Goal: Task Accomplishment & Management: Complete application form

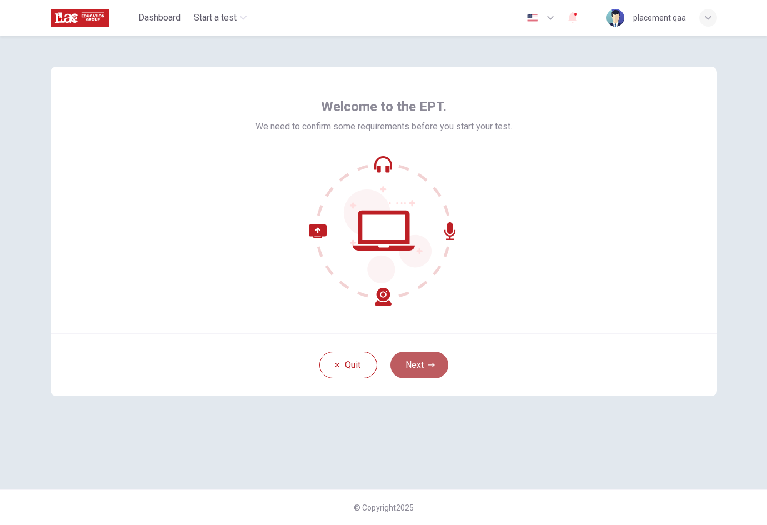
click at [435, 365] on icon "button" at bounding box center [431, 365] width 7 height 7
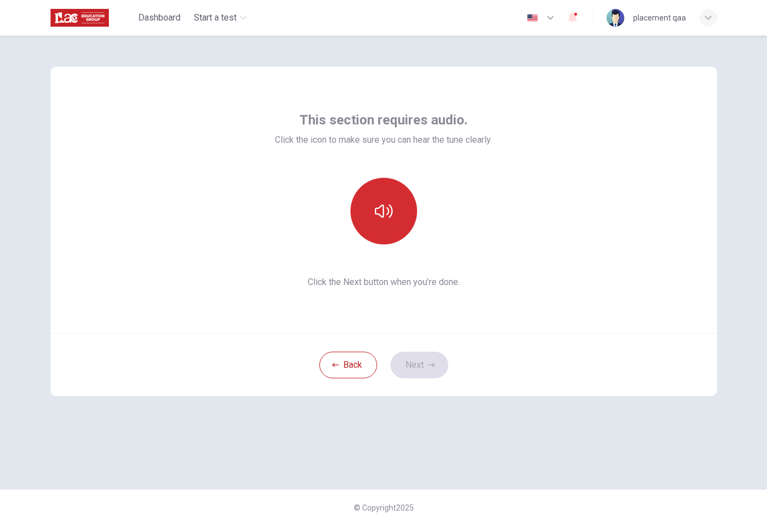
click at [384, 192] on button "button" at bounding box center [383, 211] width 67 height 67
click at [430, 371] on button "Next" at bounding box center [419, 365] width 58 height 27
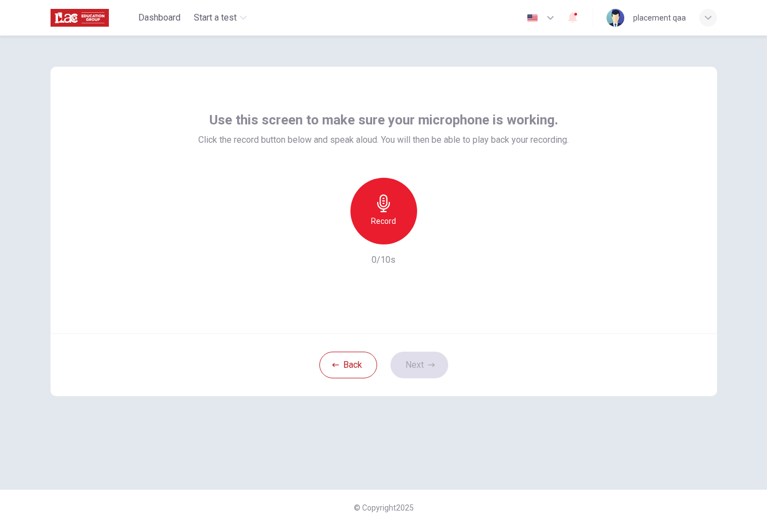
click at [388, 231] on div "Record" at bounding box center [383, 211] width 67 height 67
drag, startPoint x: 387, startPoint y: 231, endPoint x: 389, endPoint y: 238, distance: 7.0
click at [387, 231] on div "Stop" at bounding box center [383, 211] width 67 height 67
click at [434, 359] on button "Next" at bounding box center [419, 365] width 58 height 27
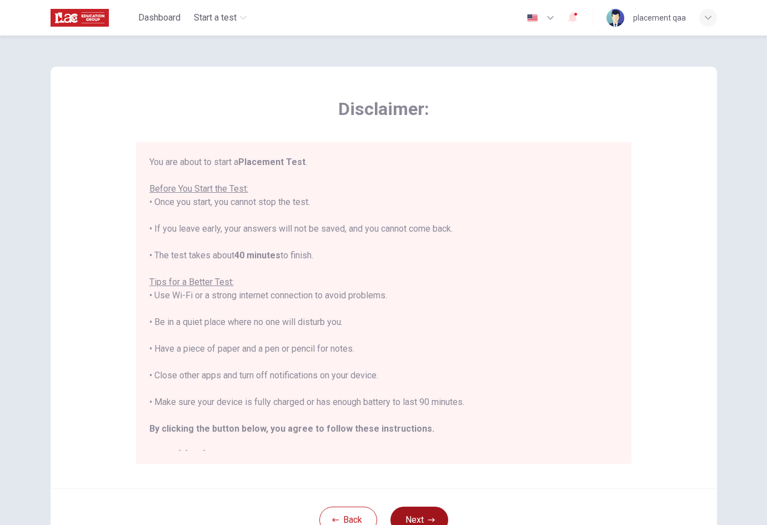
click at [425, 523] on button "Next" at bounding box center [419, 520] width 58 height 27
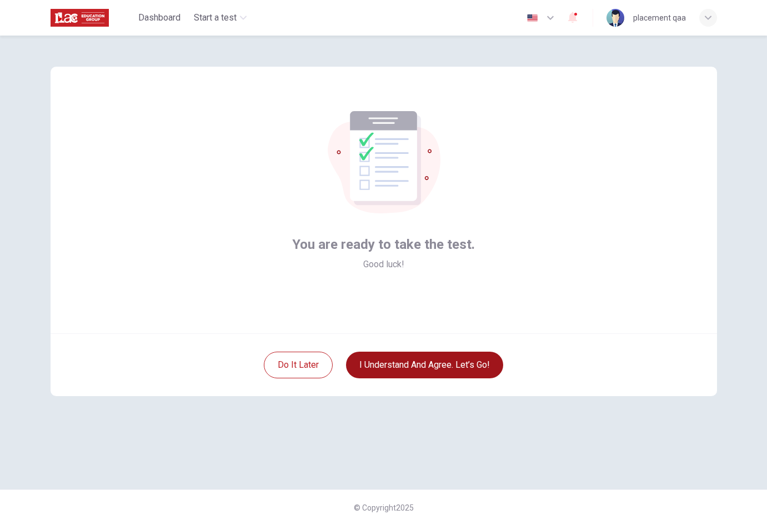
click at [449, 367] on button "I understand and agree. Let’s go!" at bounding box center [424, 365] width 157 height 27
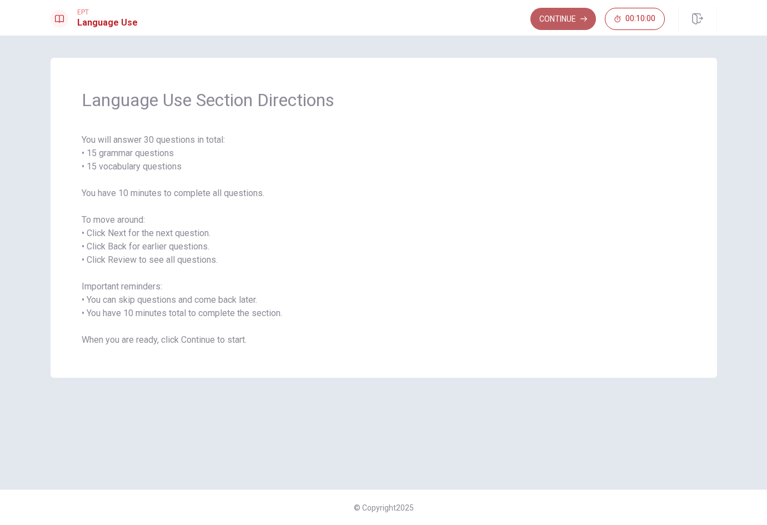
click at [564, 23] on button "Continue" at bounding box center [563, 19] width 66 height 22
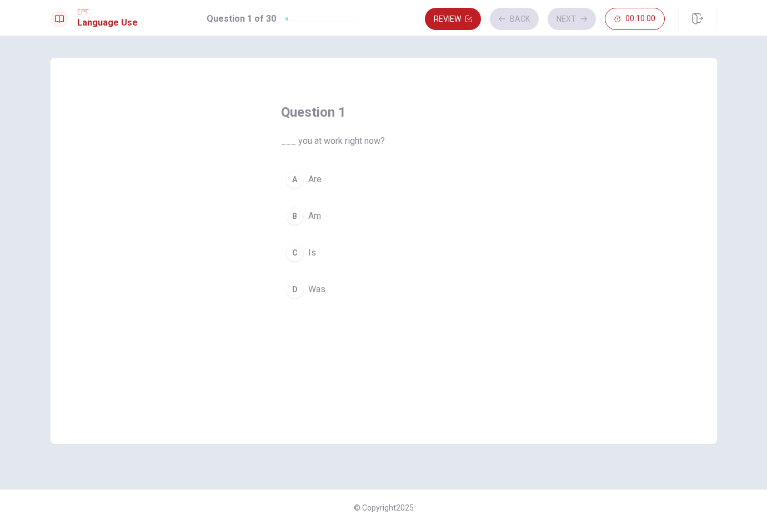
click at [370, 186] on button "A Are" at bounding box center [384, 180] width 206 height 28
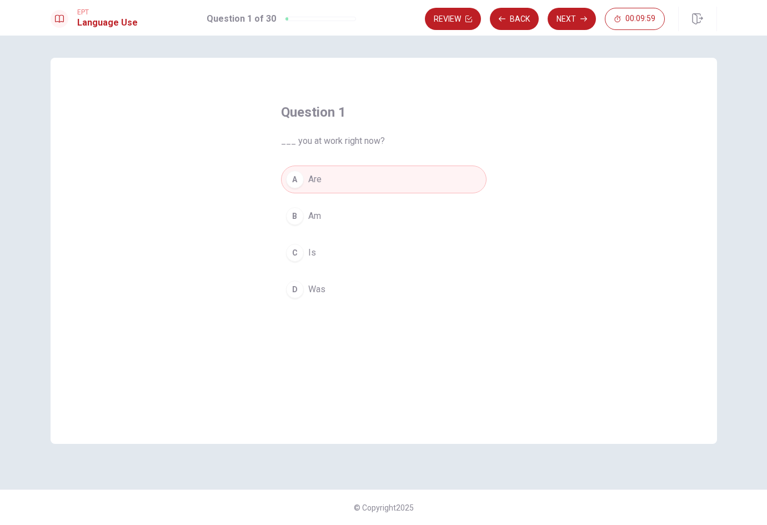
drag, startPoint x: 575, startPoint y: 22, endPoint x: 542, endPoint y: 1, distance: 40.2
click at [575, 22] on button "Next" at bounding box center [572, 19] width 48 height 22
drag, startPoint x: 691, startPoint y: 24, endPoint x: 588, endPoint y: 71, distance: 112.9
click at [691, 24] on button "button" at bounding box center [697, 19] width 39 height 24
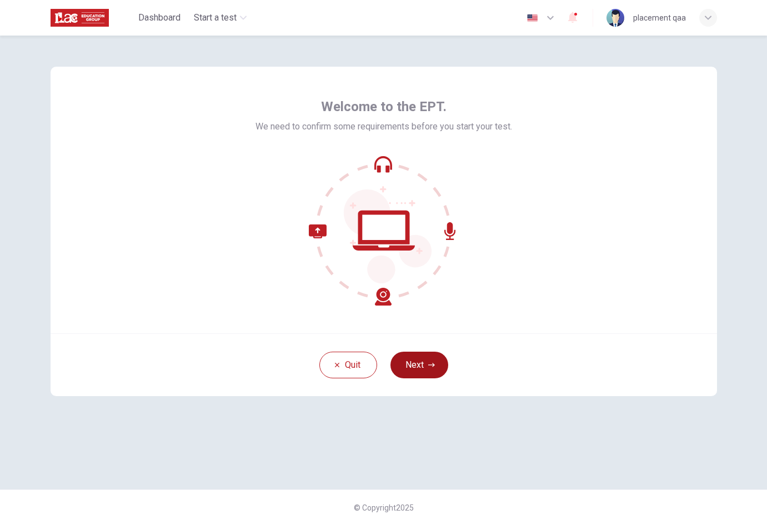
click at [434, 365] on icon "button" at bounding box center [431, 365] width 7 height 4
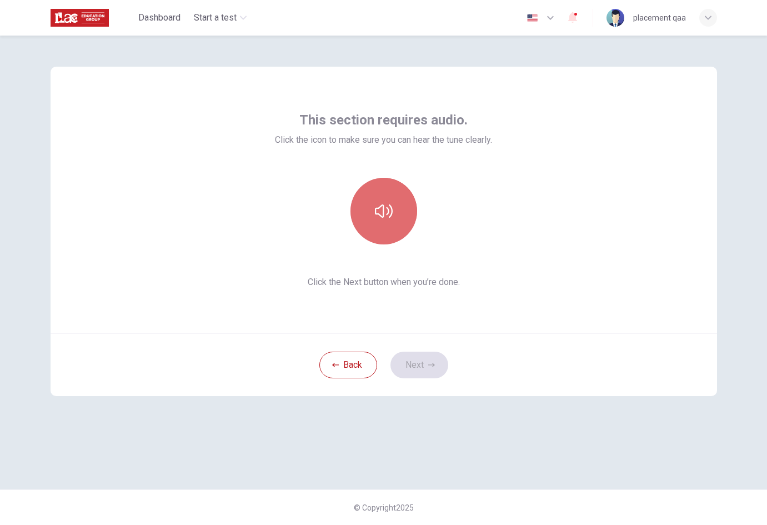
click at [399, 192] on button "button" at bounding box center [383, 211] width 67 height 67
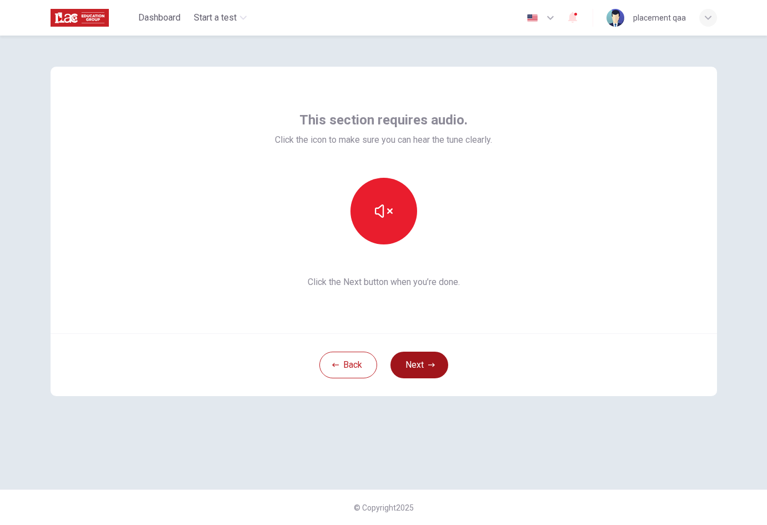
click at [412, 361] on button "Next" at bounding box center [419, 365] width 58 height 27
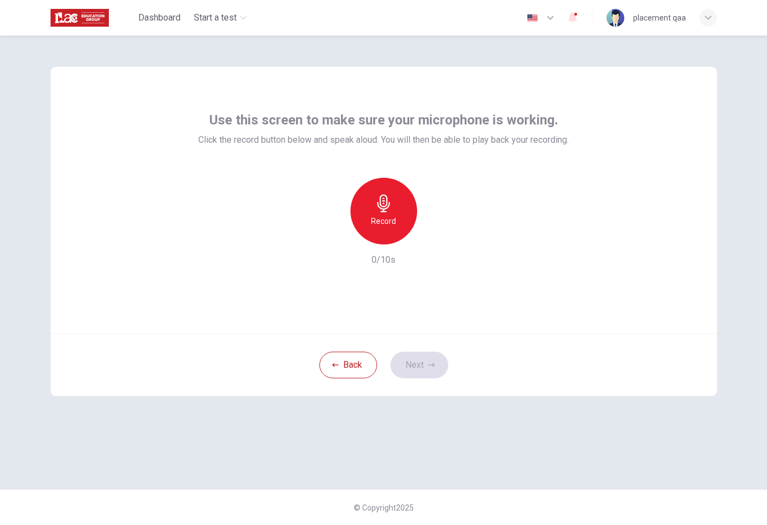
click at [389, 213] on div "Record" at bounding box center [383, 211] width 67 height 67
click at [389, 213] on div "Stop" at bounding box center [383, 211] width 67 height 67
click at [444, 368] on button "Next" at bounding box center [419, 365] width 58 height 27
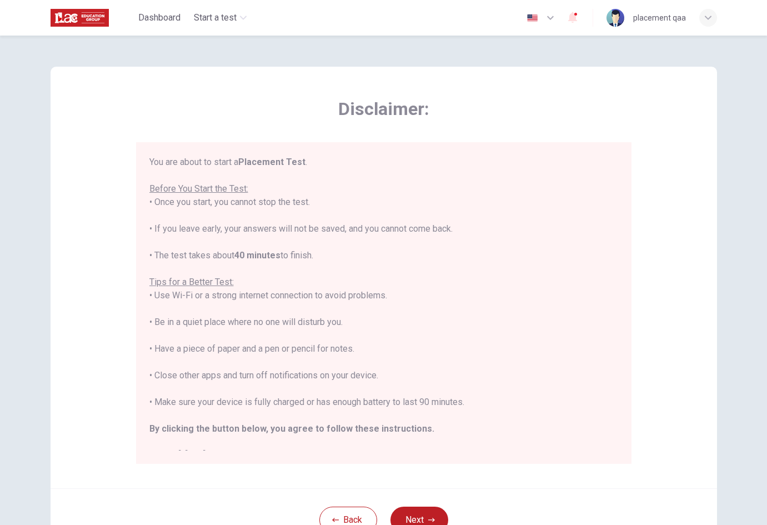
click at [427, 510] on button "Next" at bounding box center [419, 520] width 58 height 27
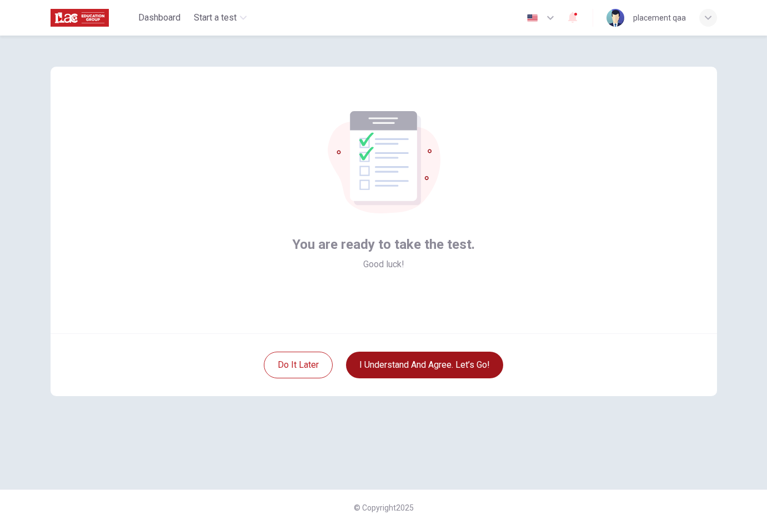
click at [458, 375] on button "I understand and agree. Let’s go!" at bounding box center [424, 365] width 157 height 27
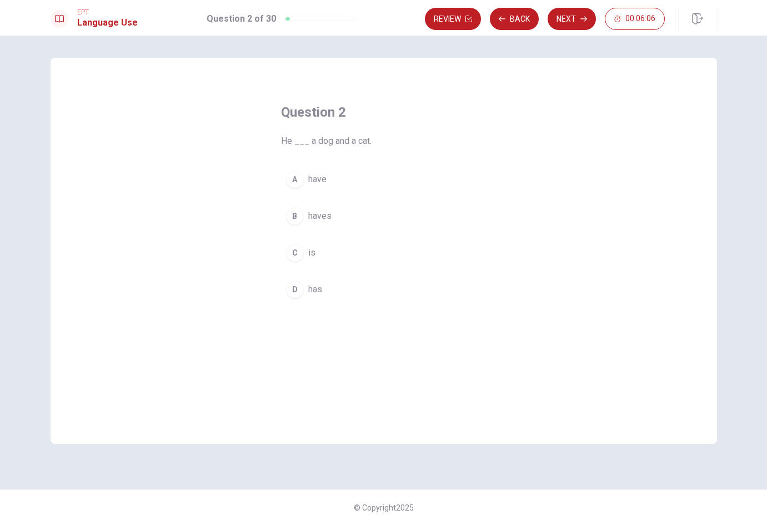
click at [376, 218] on button "B haves" at bounding box center [384, 216] width 206 height 28
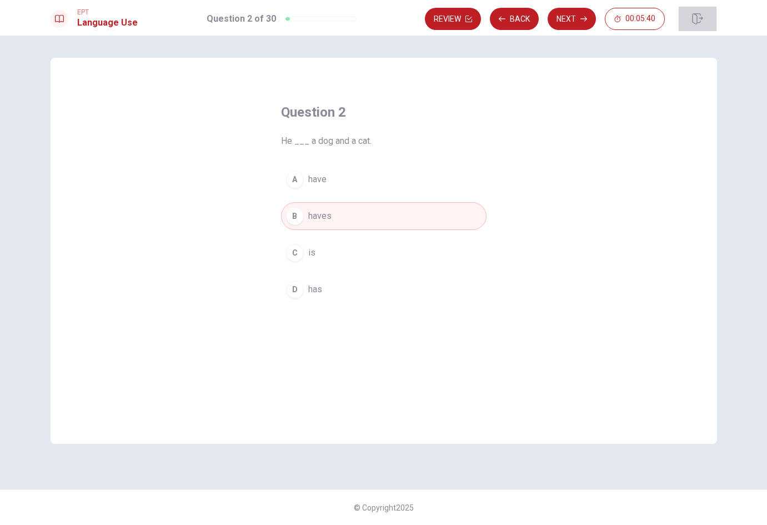
click at [703, 24] on button "button" at bounding box center [697, 19] width 39 height 24
